Goal: Transaction & Acquisition: Purchase product/service

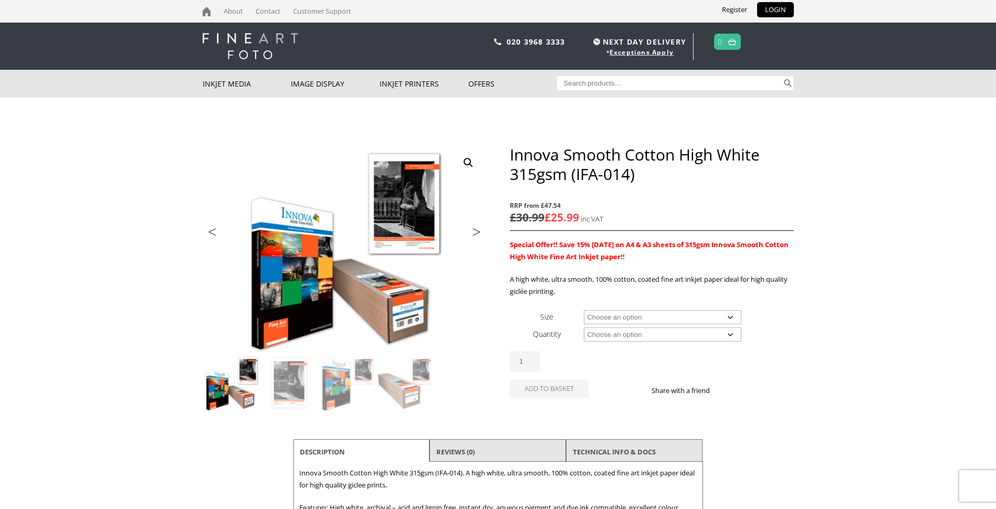
click at [729, 319] on select "Choose an option A4 Sheet A3 Sheet A3+ Sheet A2 Sheet 17" Wide Roll 24" Wide Ro…" at bounding box center [662, 317] width 157 height 14
click at [584, 310] on select "Choose an option A4 Sheet A3 Sheet A3+ Sheet A2 Sheet 17" Wide Roll 24" Wide Ro…" at bounding box center [662, 317] width 157 height 14
select select "a3-sheet"
click at [729, 333] on select "Choose an option 25 Sheets" at bounding box center [662, 335] width 157 height 14
select select "25-sheets"
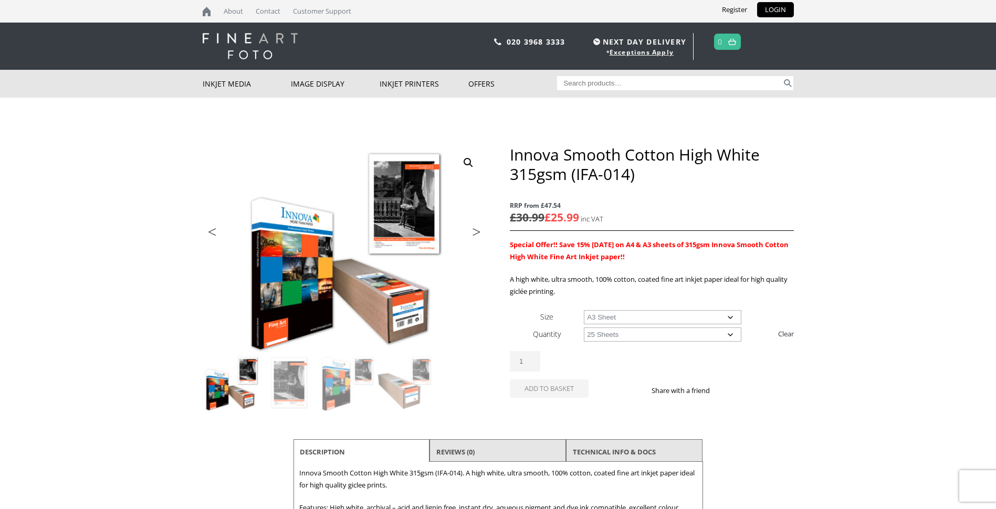
click at [584, 328] on select "Choose an option 25 Sheets" at bounding box center [662, 335] width 157 height 14
select select "a3-sheet"
